Goal: Information Seeking & Learning: Learn about a topic

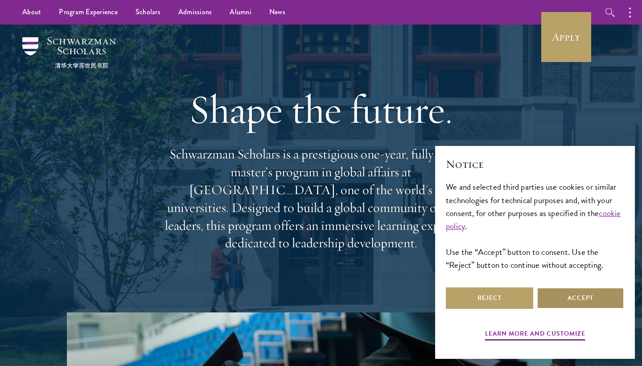
click at [577, 296] on button "Accept" at bounding box center [580, 297] width 87 height 21
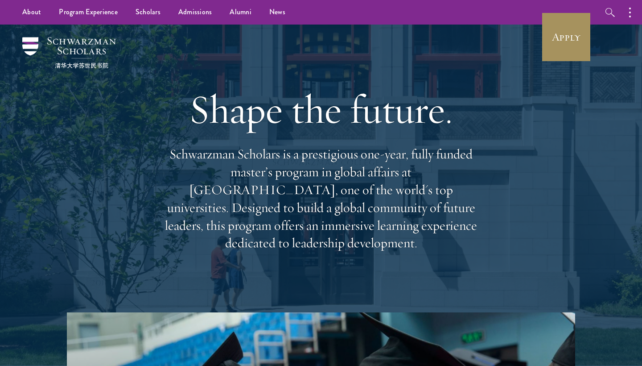
click at [560, 33] on link "Apply" at bounding box center [566, 37] width 50 height 50
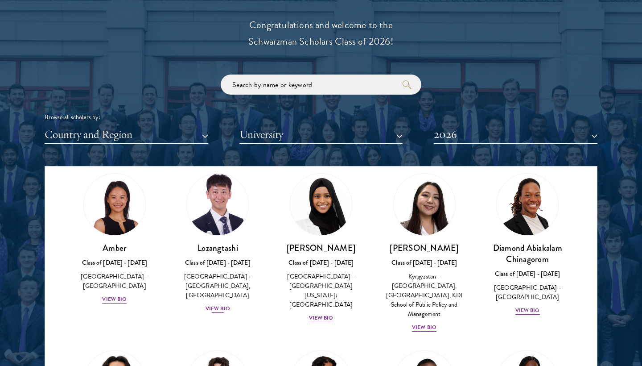
scroll to position [30, 0]
click at [219, 304] on div "View Bio" at bounding box center [218, 308] width 25 height 8
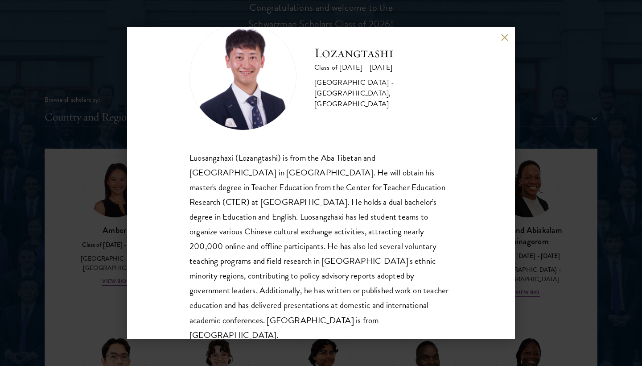
scroll to position [1037, 0]
click at [504, 38] on button at bounding box center [505, 37] width 8 height 8
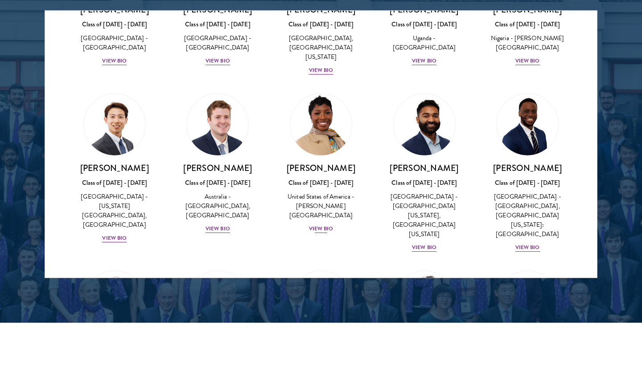
scroll to position [291, 0]
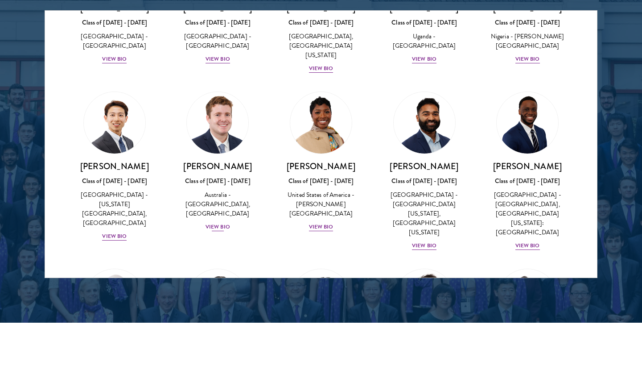
click at [223, 223] on div "View Bio" at bounding box center [218, 227] width 25 height 8
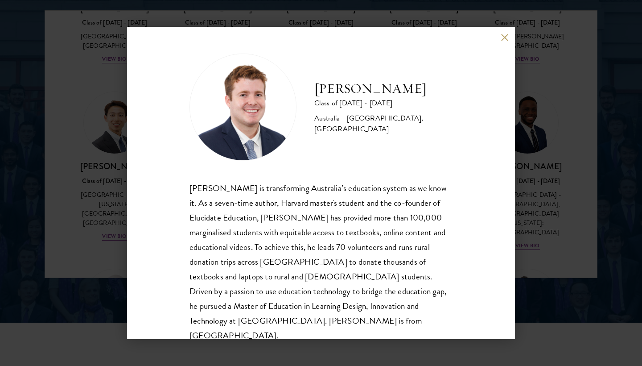
click at [503, 36] on button at bounding box center [505, 37] width 8 height 8
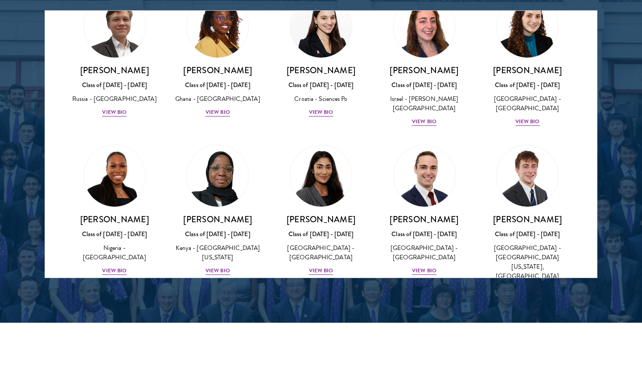
scroll to position [3516, 0]
